Goal: Information Seeking & Learning: Understand process/instructions

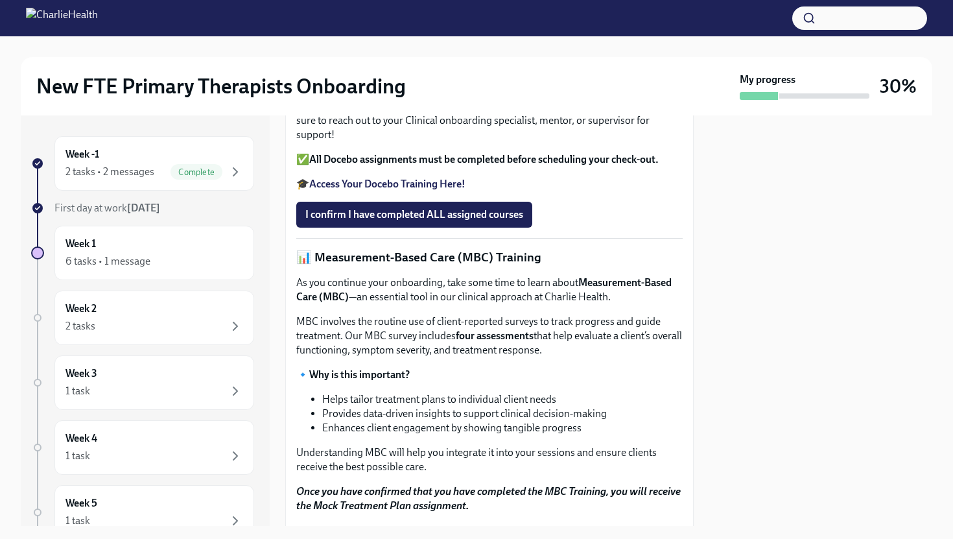
scroll to position [515, 0]
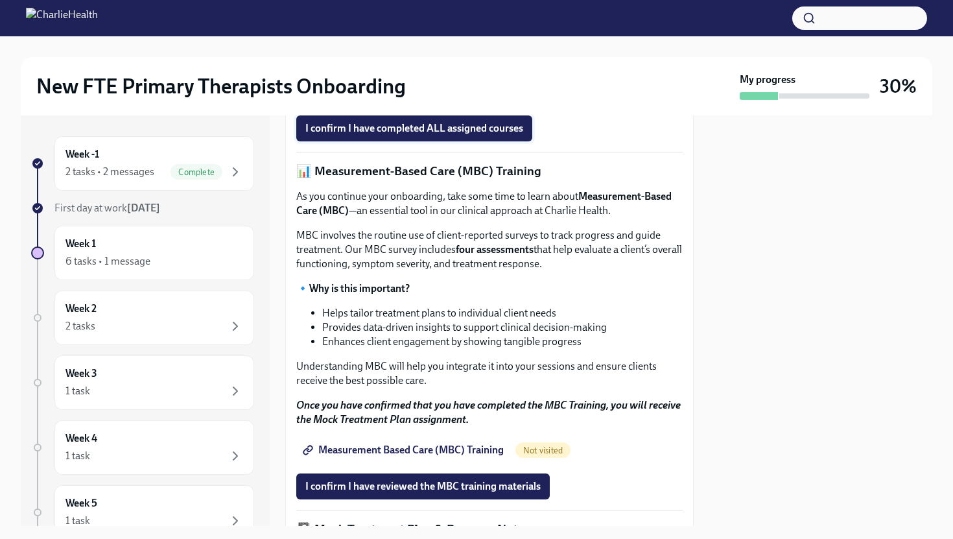
click at [434, 141] on button "I confirm I have completed ALL assigned courses" at bounding box center [414, 128] width 236 height 26
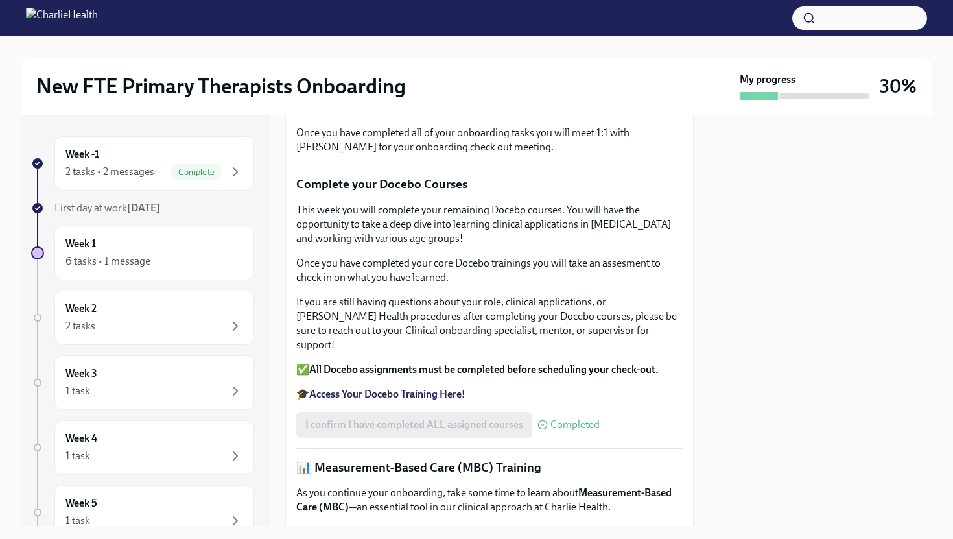
scroll to position [408, 0]
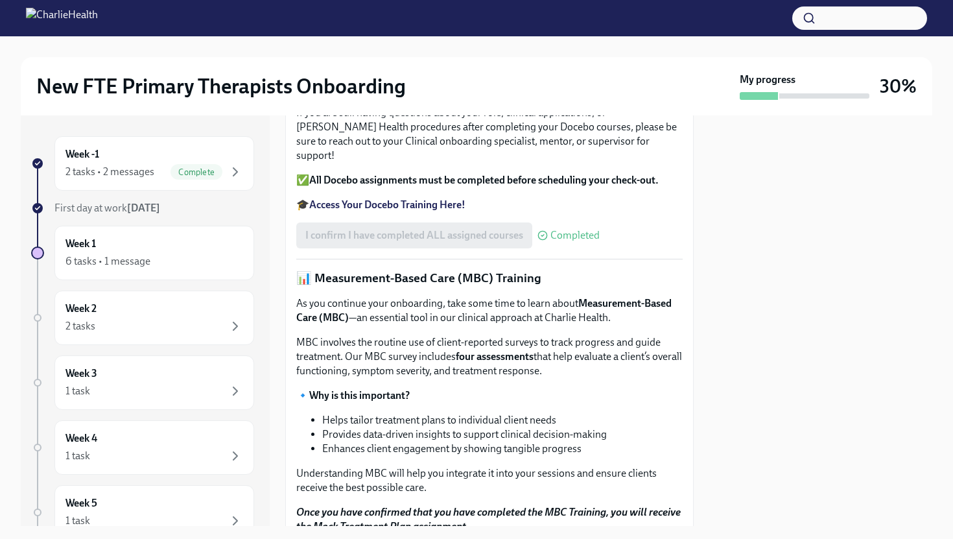
click at [397, 211] on strong "Access Your Docebo Training Here!" at bounding box center [387, 204] width 156 height 12
click at [456, 186] on strong "All Docebo assignments must be completed before scheduling your check-out." at bounding box center [483, 180] width 349 height 12
click at [429, 211] on strong "Access Your Docebo Training Here!" at bounding box center [387, 204] width 156 height 12
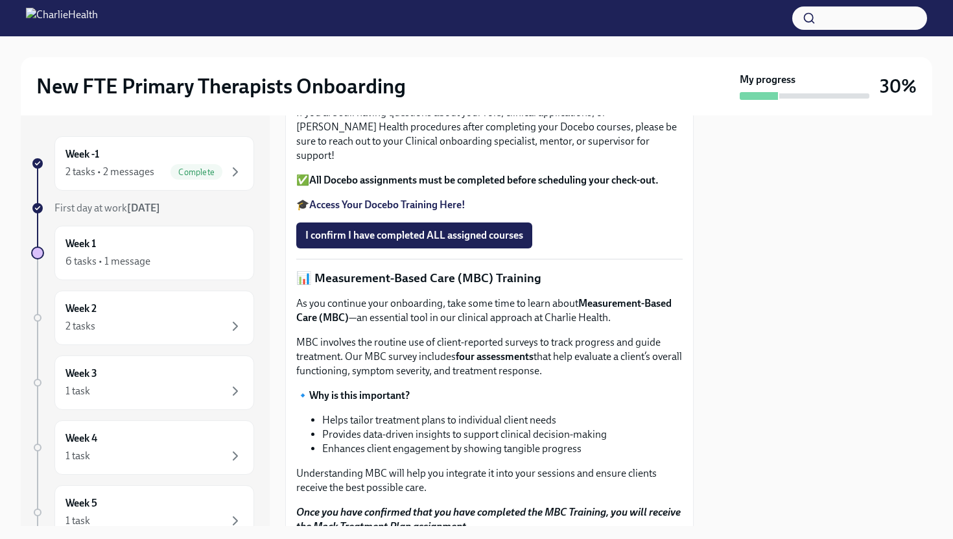
click at [386, 211] on strong "Access Your Docebo Training Here!" at bounding box center [387, 204] width 156 height 12
click at [145, 169] on div "2 tasks • 2 messages" at bounding box center [109, 172] width 89 height 14
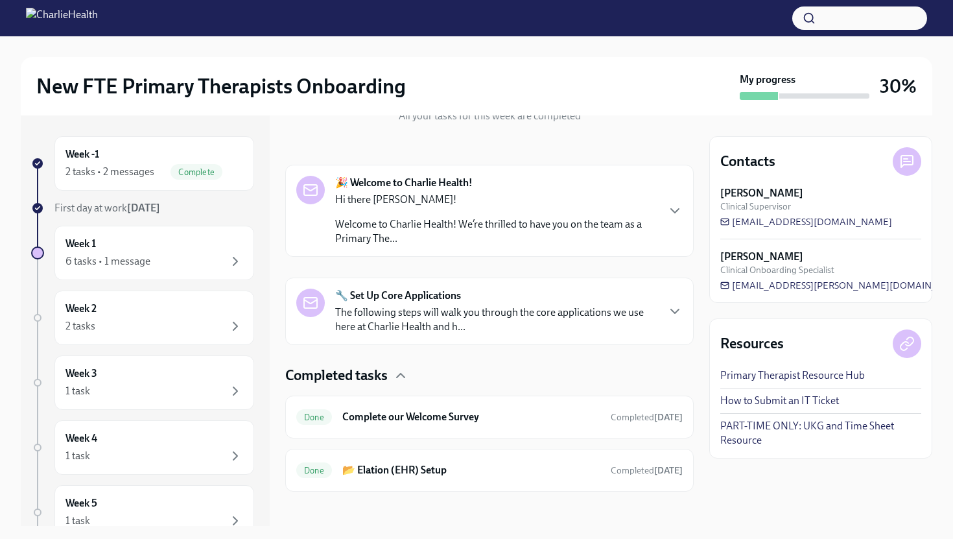
scroll to position [156, 0]
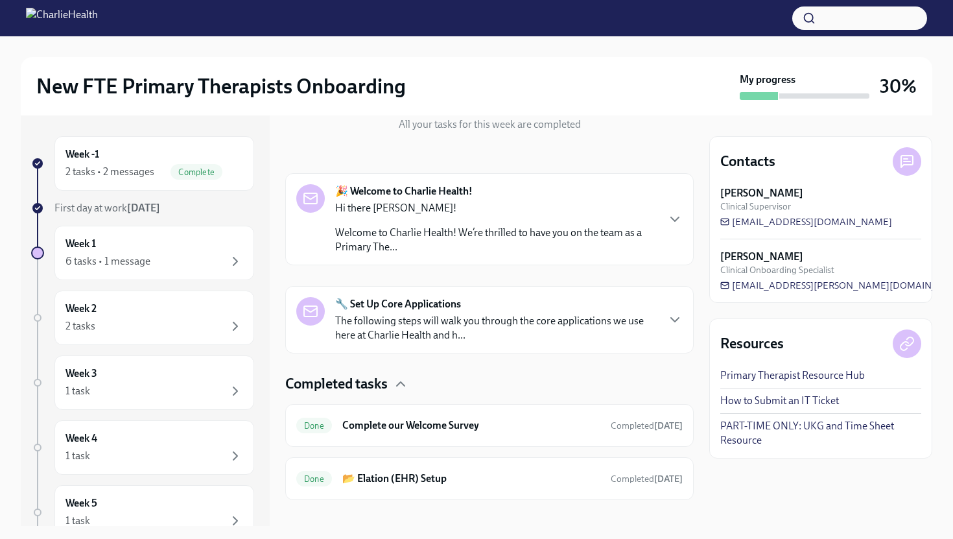
click at [842, 25] on button "button" at bounding box center [859, 17] width 135 height 23
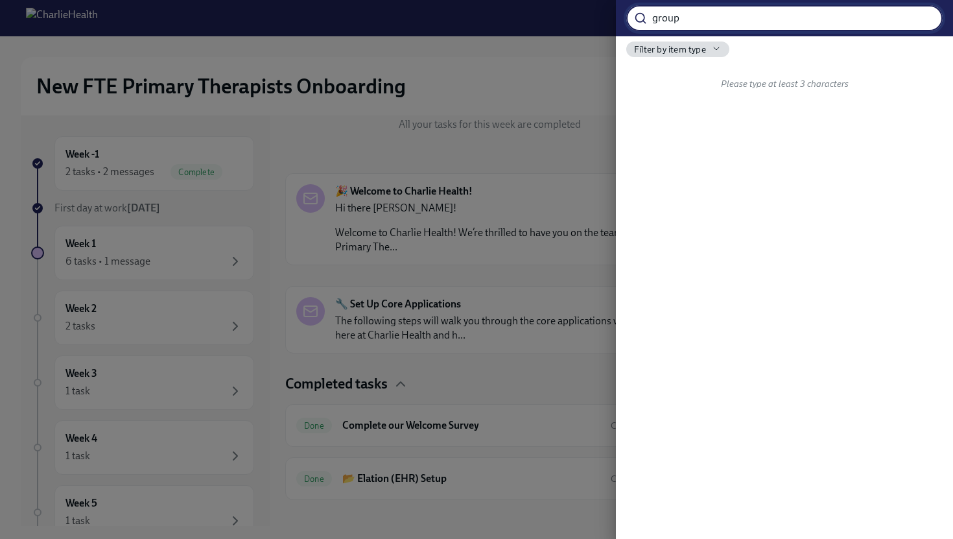
type input "group"
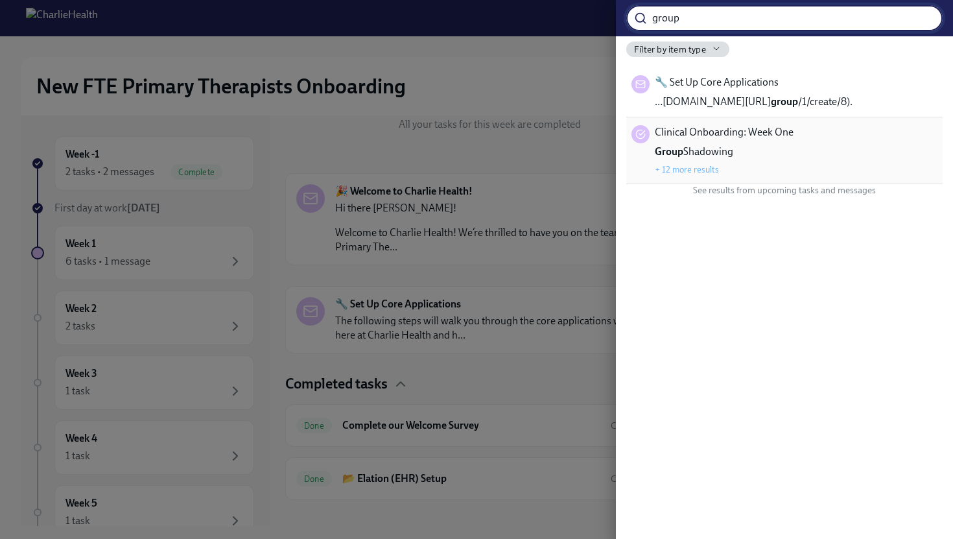
click at [781, 148] on div "Clinical Onboarding: Week One Group Shadowing + 12 more results" at bounding box center [724, 150] width 139 height 51
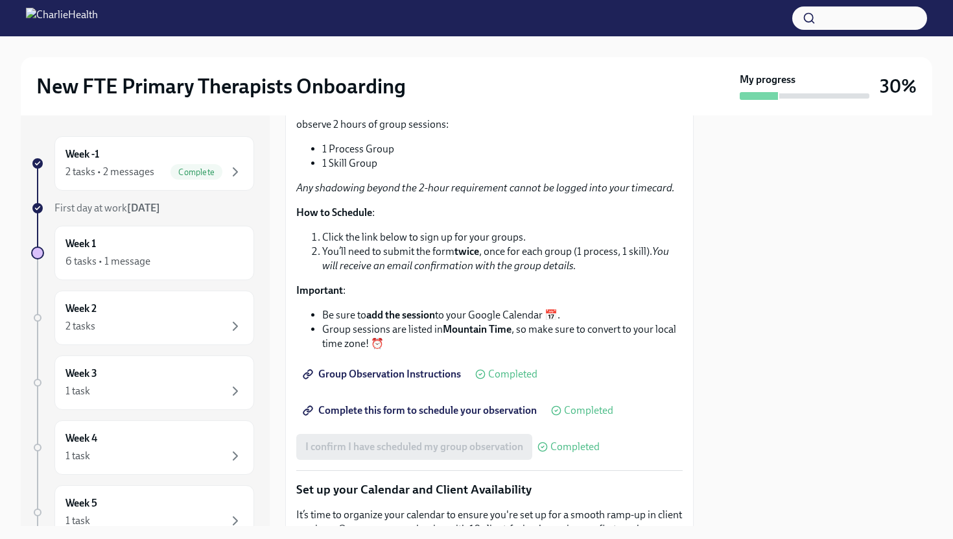
scroll to position [1850, 0]
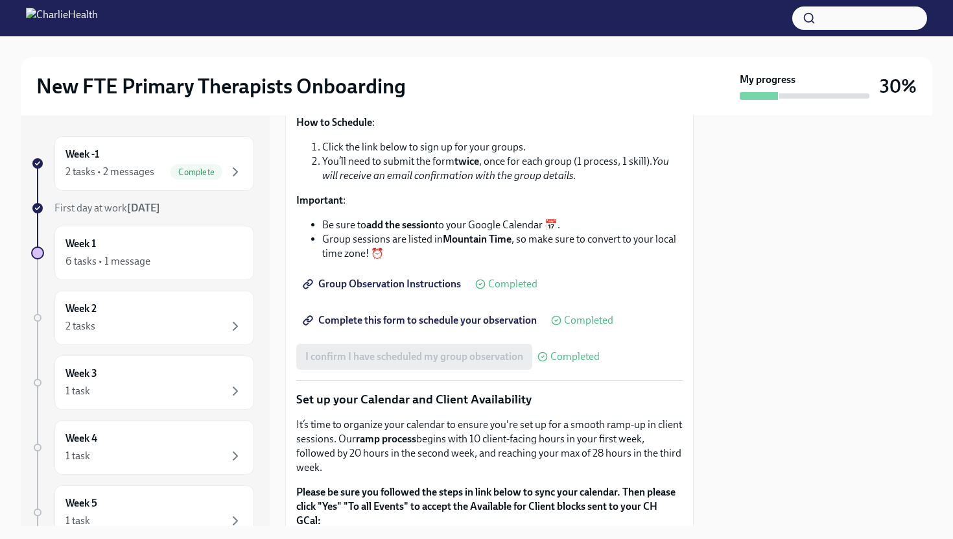
click at [399, 290] on span "Group Observation Instructions" at bounding box center [383, 283] width 156 height 13
